Goal: Information Seeking & Learning: Learn about a topic

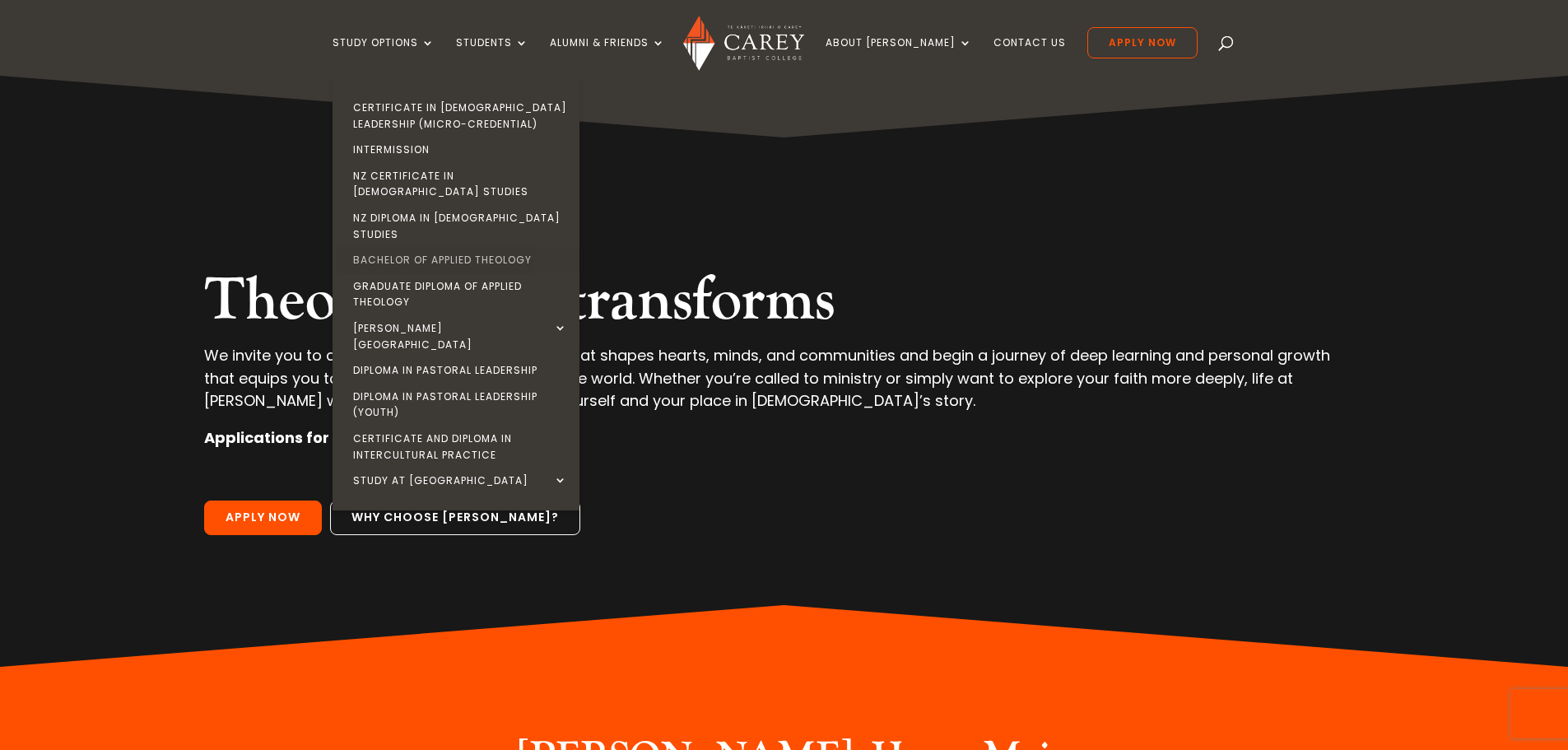
click at [444, 247] on link "Bachelor of Applied Theology" at bounding box center [460, 260] width 247 height 27
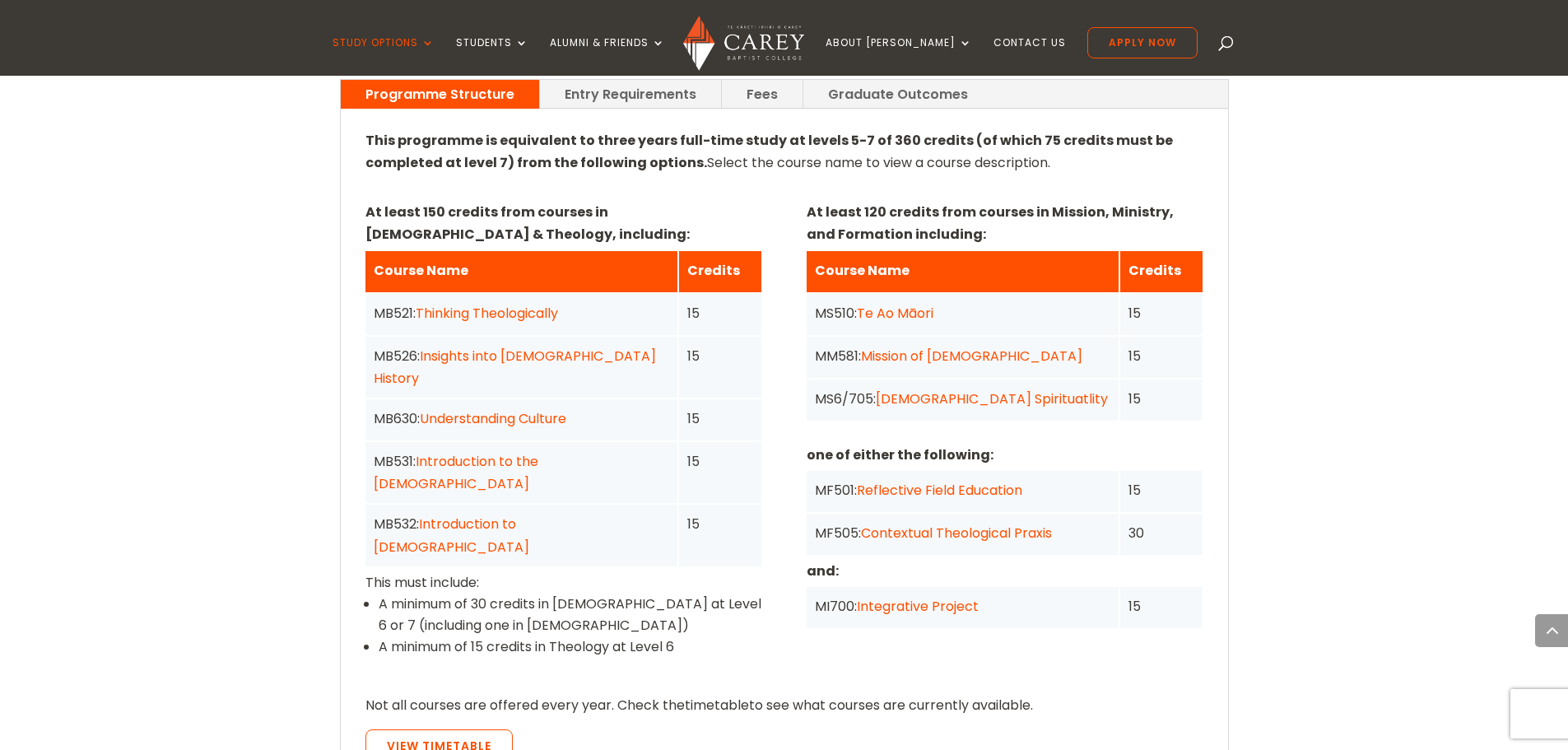
scroll to position [1235, 0]
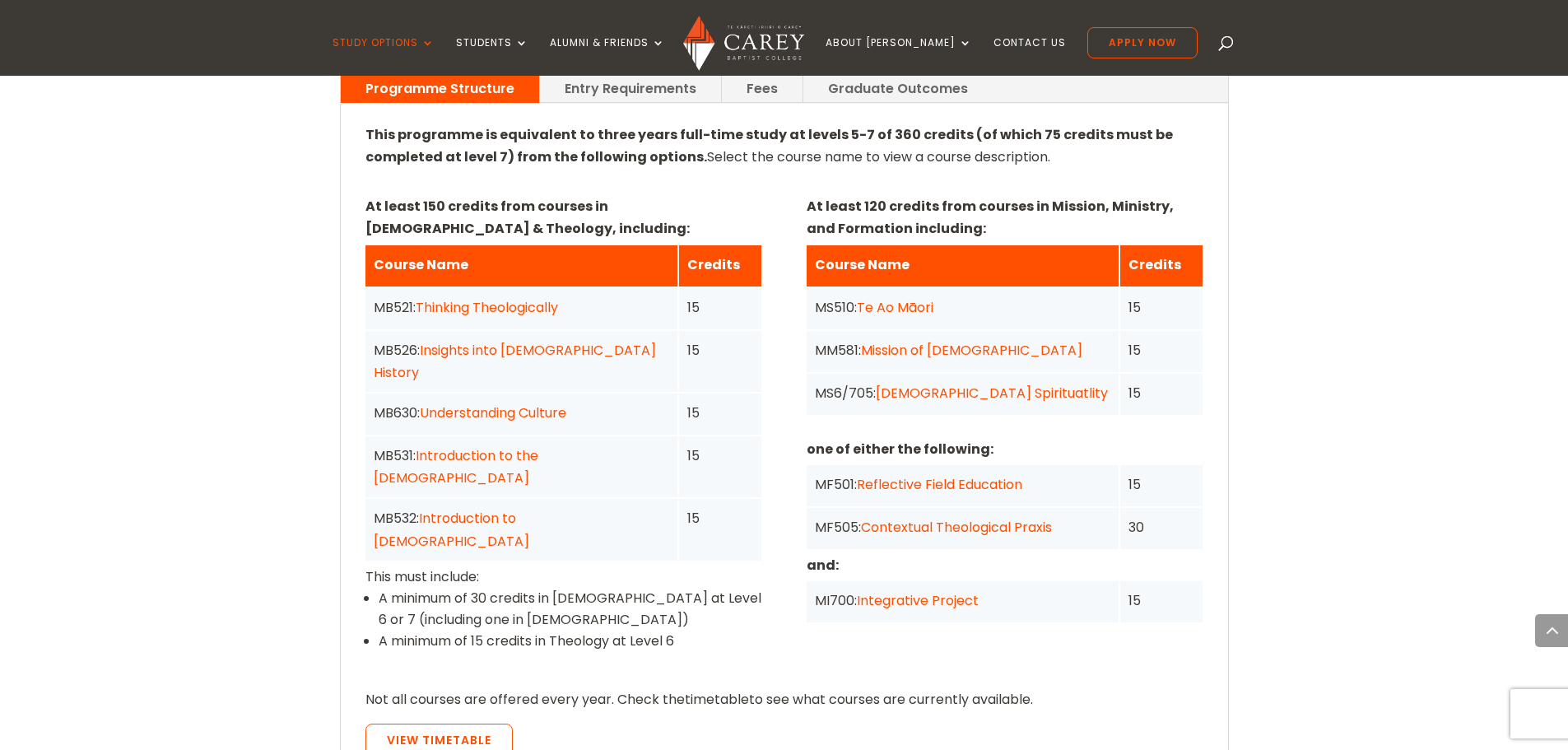
click at [893, 384] on link "Christian Spirituatlity" at bounding box center [991, 393] width 232 height 19
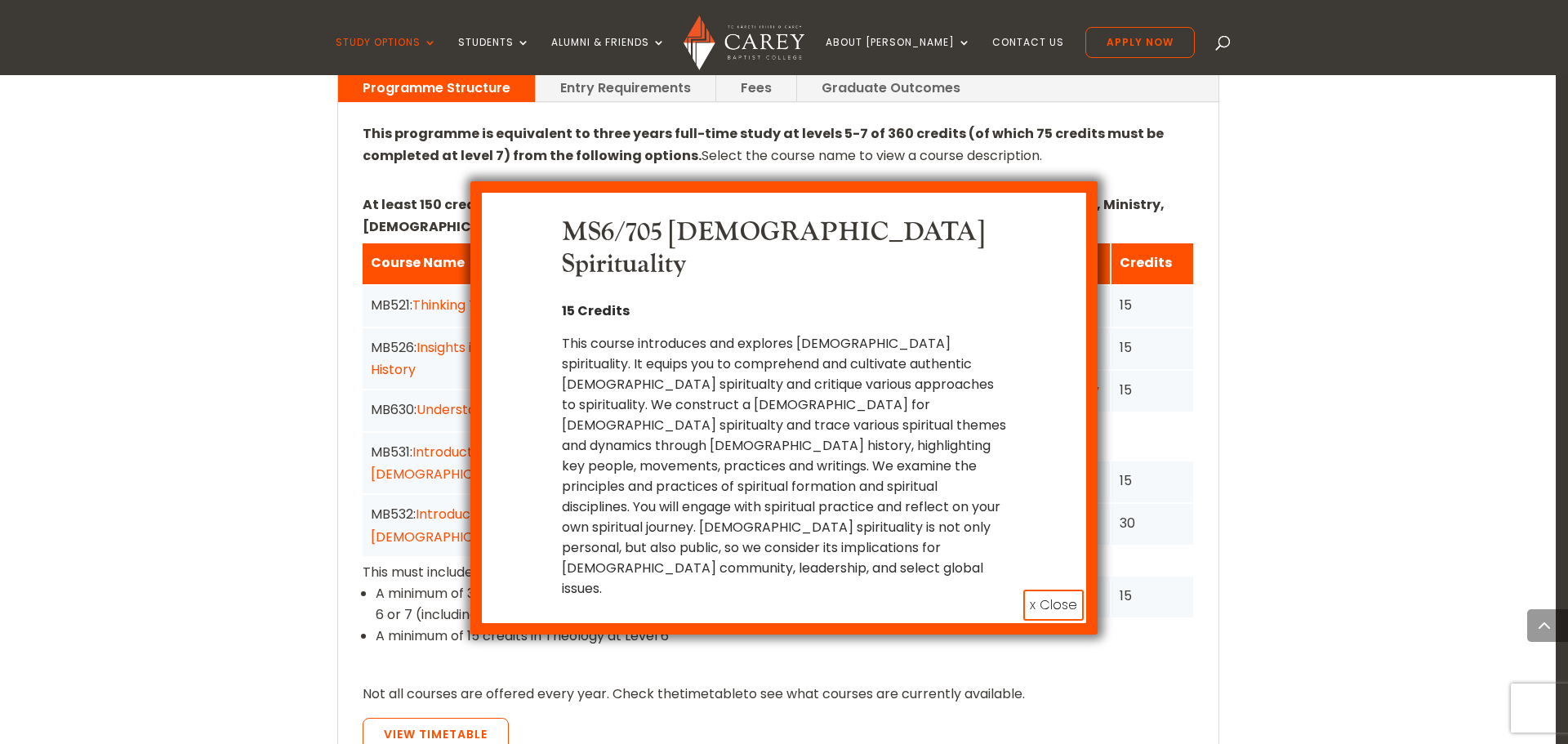
click at [1046, 590] on button "x Close" at bounding box center [1053, 605] width 61 height 31
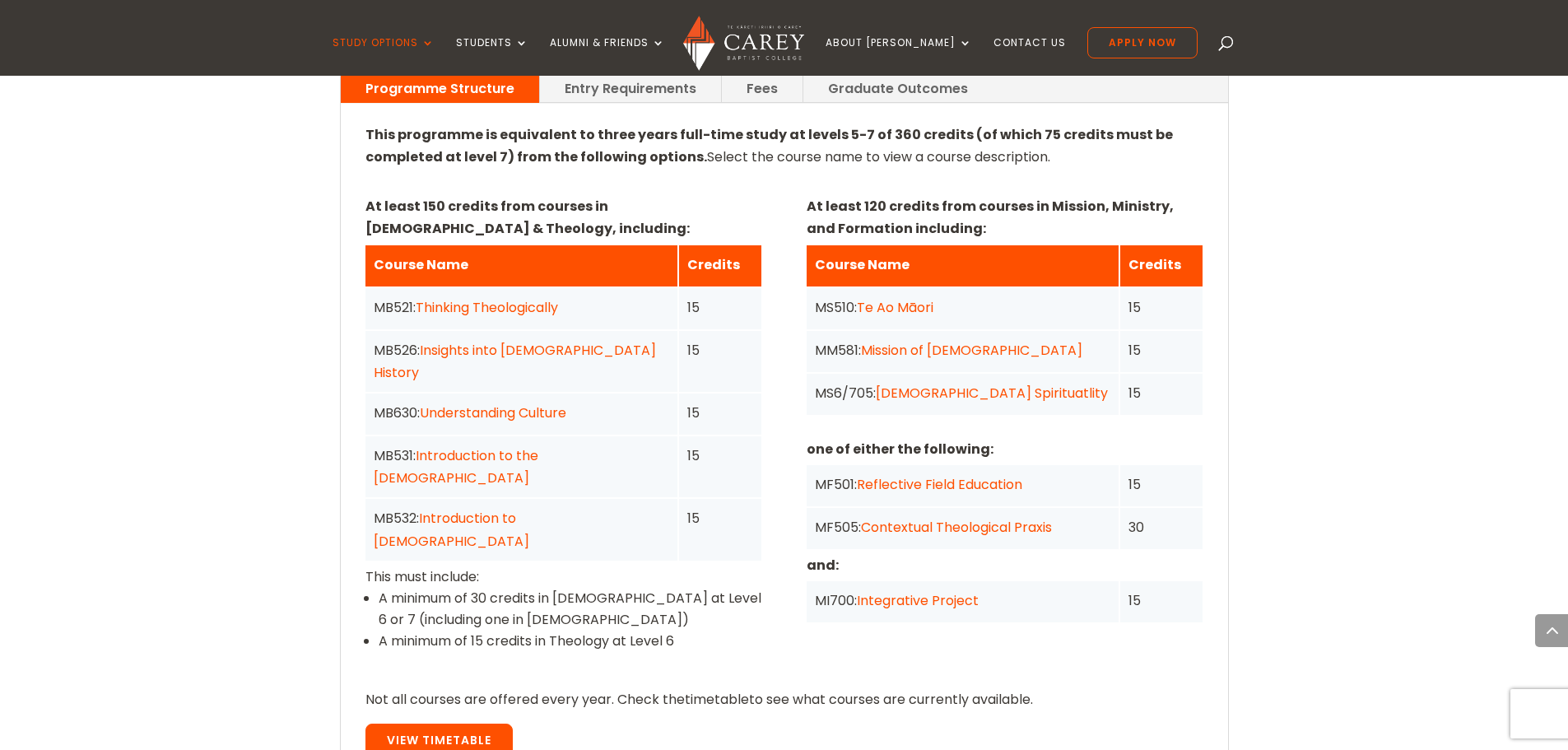
click at [444, 723] on link "View Timetable" at bounding box center [439, 740] width 147 height 34
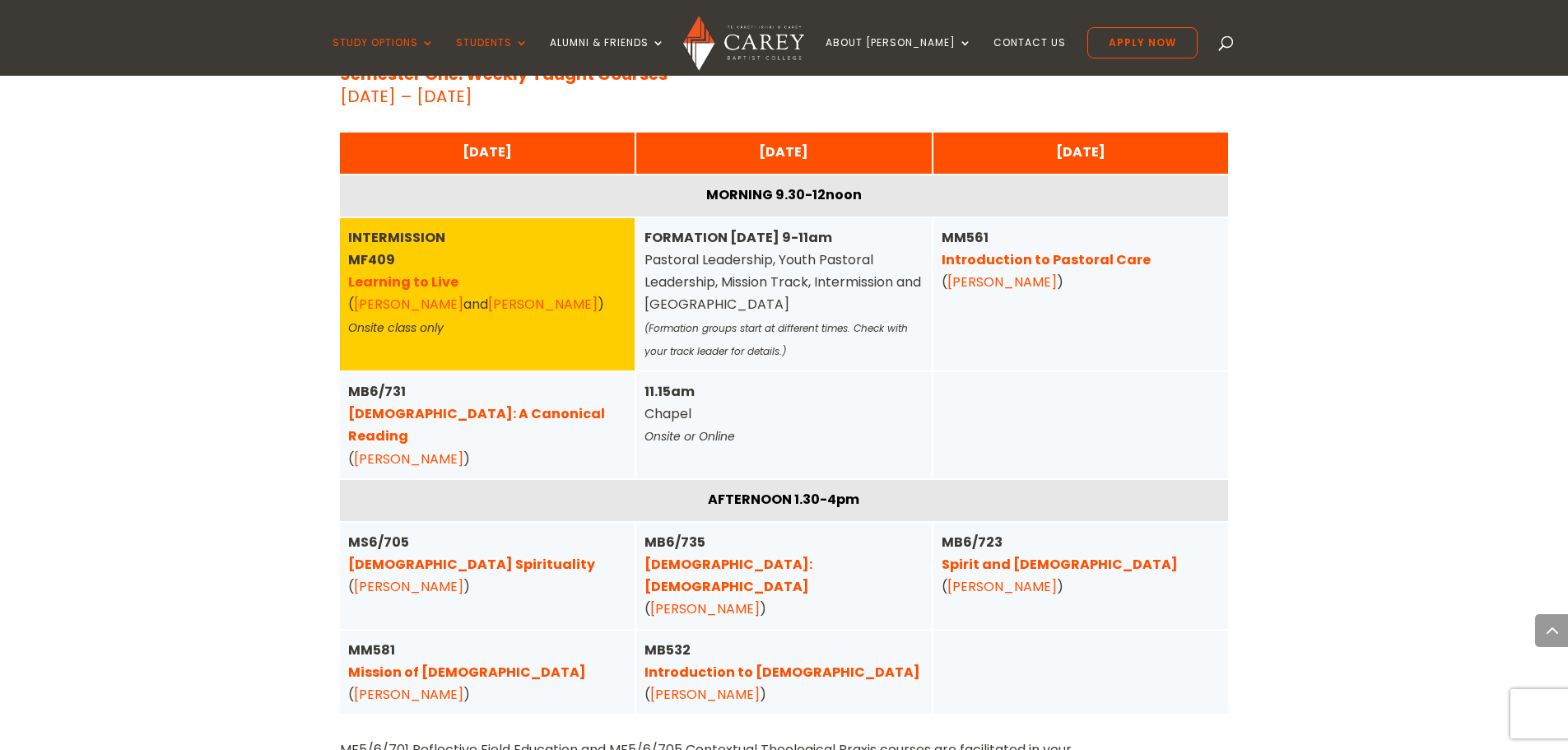
scroll to position [1208, 0]
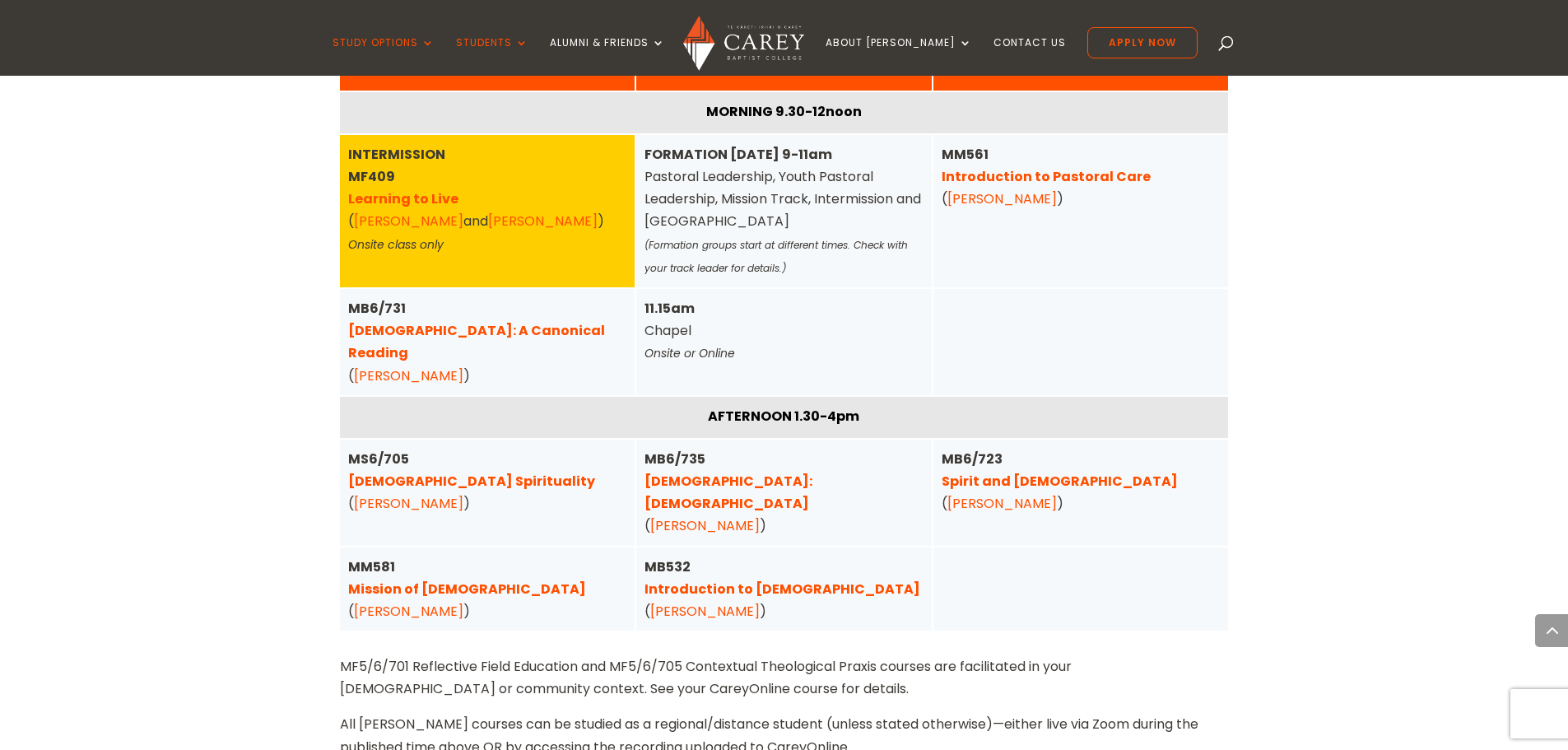
click at [403, 494] on link "[PERSON_NAME]" at bounding box center [408, 504] width 110 height 19
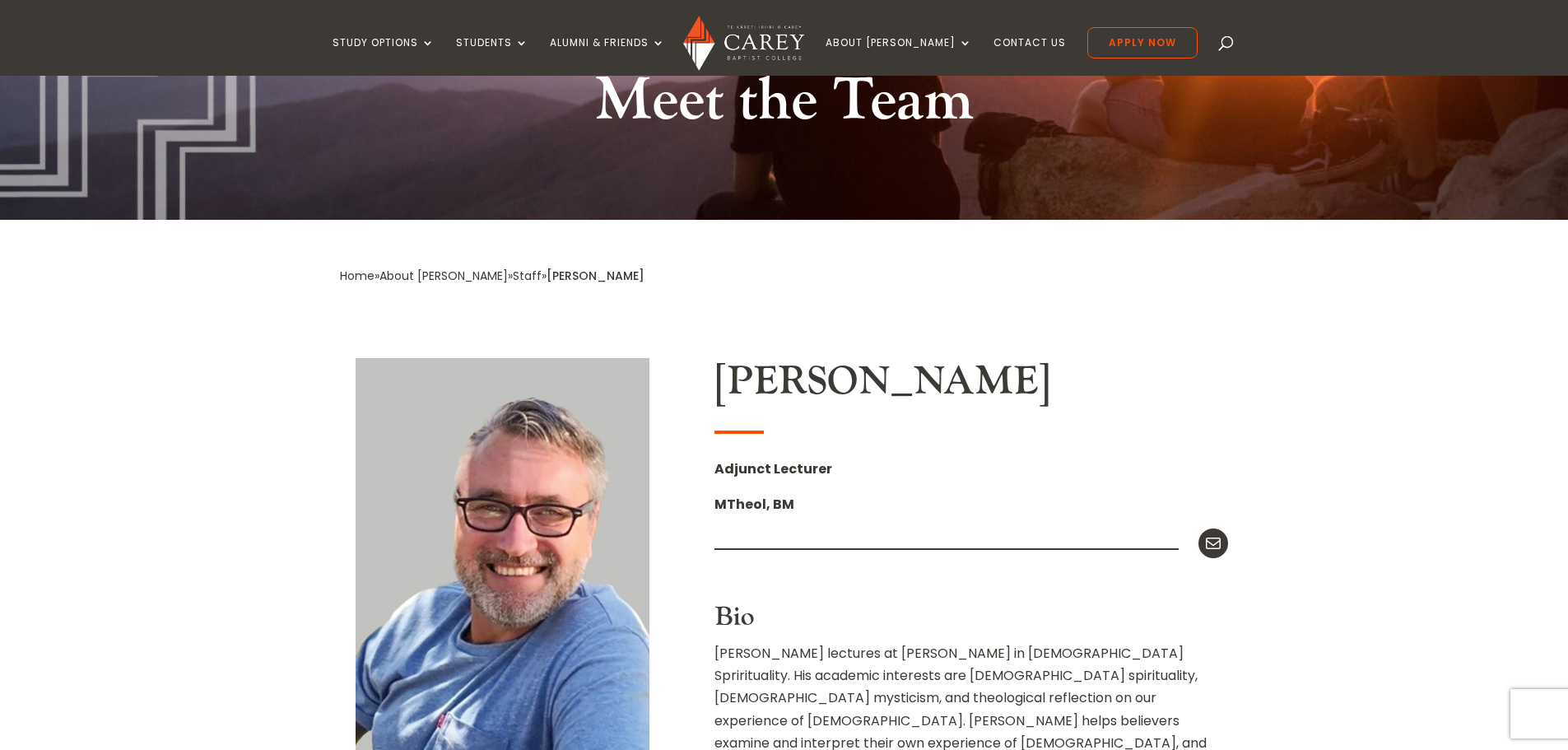
scroll to position [165, 0]
